Goal: Find specific fact: Find specific fact

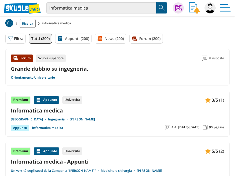
drag, startPoint x: 0, startPoint y: 0, endPoint x: 224, endPoint y: 3, distance: 223.8
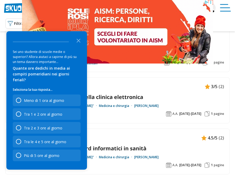
scroll to position [164, 0]
click at [79, 46] on icon "Close the survey" at bounding box center [78, 40] width 11 height 11
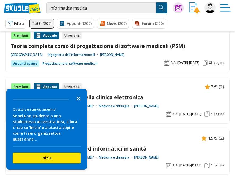
click at [78, 102] on icon "Close the survey" at bounding box center [78, 98] width 11 height 11
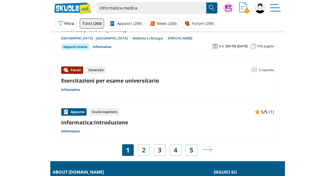
scroll to position [883, 0]
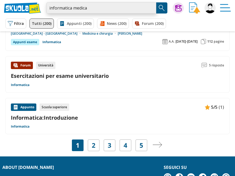
click at [110, 8] on input "informatica medica" at bounding box center [101, 7] width 110 height 11
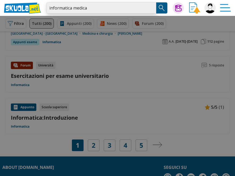
type input "informatica medica univpm"
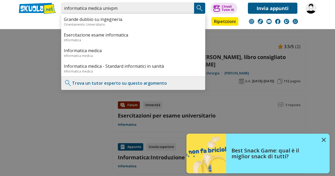
click at [197, 5] on img "Search Button" at bounding box center [200, 8] width 8 height 8
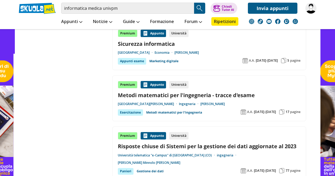
scroll to position [771, 0]
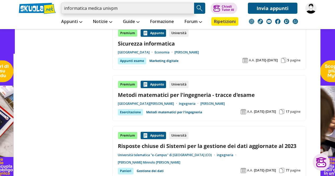
click at [192, 7] on input "informatica medica univpm" at bounding box center [127, 8] width 133 height 11
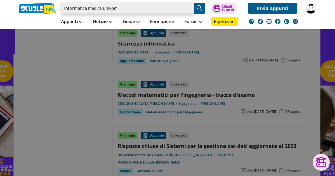
click at [187, 7] on input "informatica medica univpm" at bounding box center [127, 8] width 133 height 11
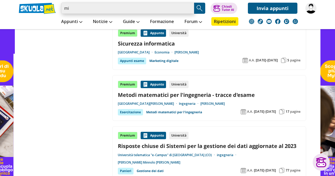
type input "[PERSON_NAME]"
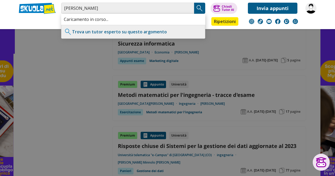
click at [195, 5] on button "Search Button" at bounding box center [199, 8] width 11 height 11
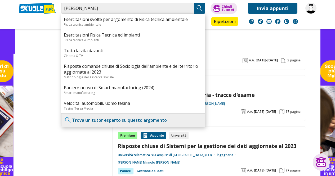
click at [195, 5] on button "Search Button" at bounding box center [199, 8] width 11 height 11
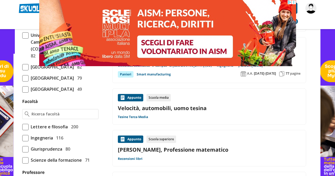
scroll to position [261, 0]
